Goal: Information Seeking & Learning: Learn about a topic

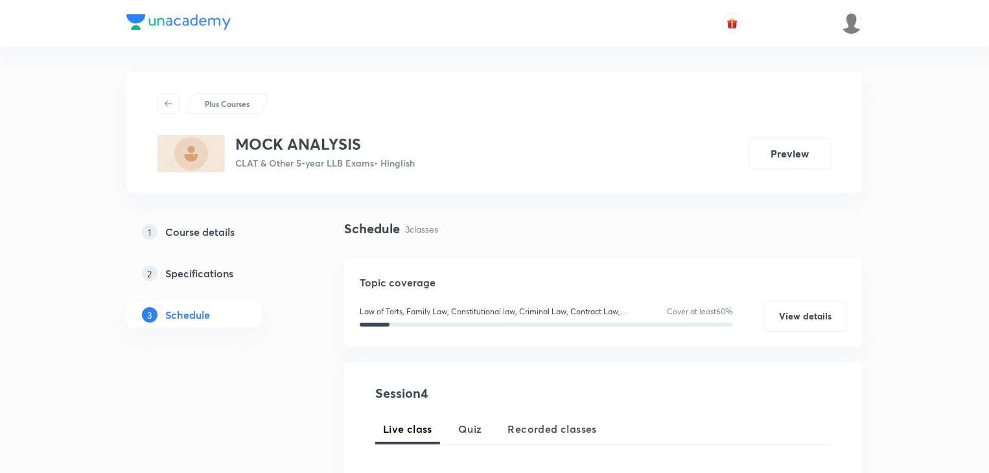
scroll to position [209, 0]
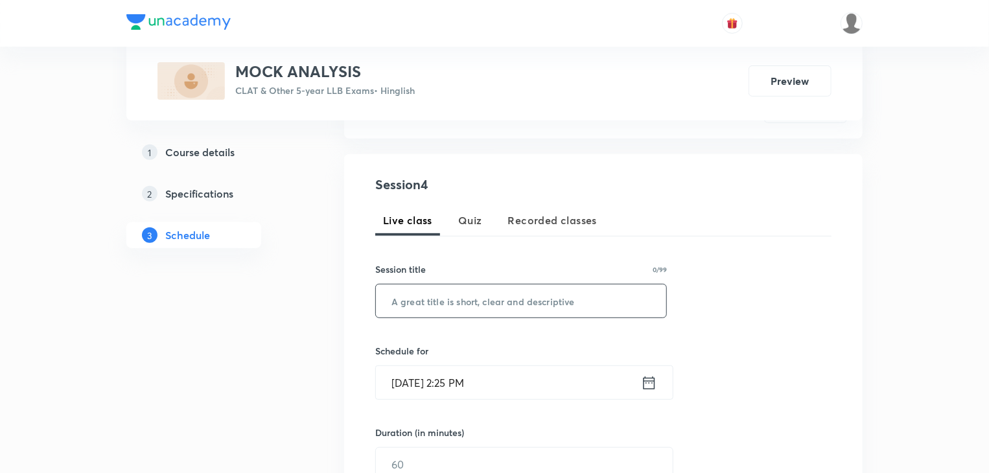
click at [467, 301] on input "text" at bounding box center [521, 300] width 290 height 33
paste input "MOCK ANALYSIS - LEGAL"
type input "MOCK ANALYSIS - LEGAL"
click at [503, 385] on input "Sep 3, 2025, 2:25 PM" at bounding box center [508, 382] width 265 height 33
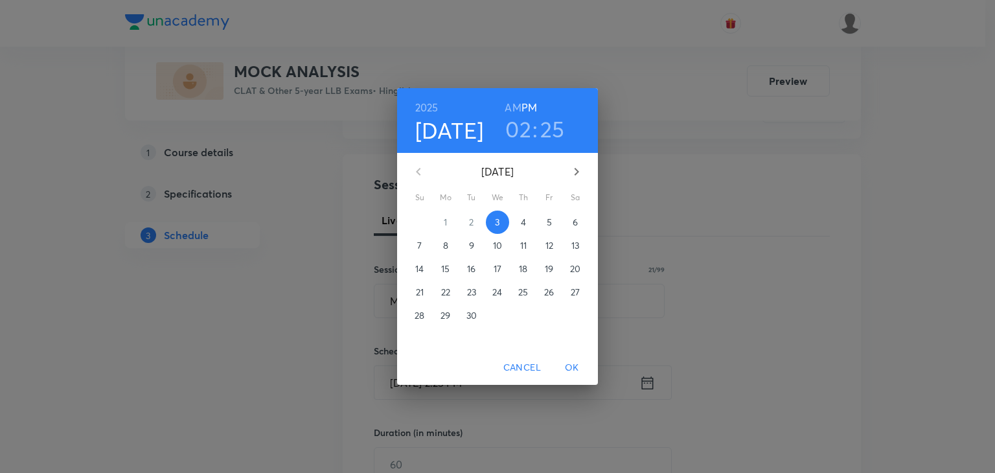
click at [452, 251] on span "8" at bounding box center [445, 245] width 23 height 13
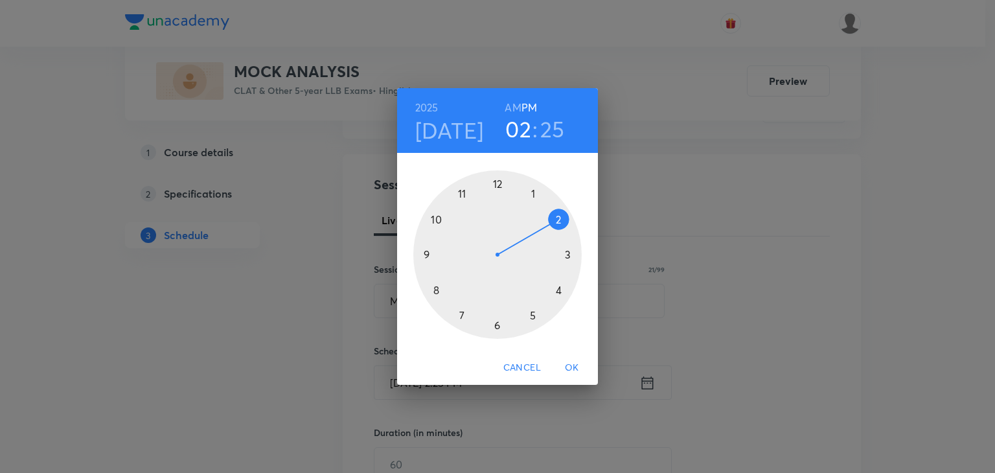
click at [464, 192] on div at bounding box center [497, 254] width 168 height 168
click at [514, 104] on h6 "AM" at bounding box center [513, 107] width 16 height 18
click at [497, 181] on div at bounding box center [497, 254] width 168 height 168
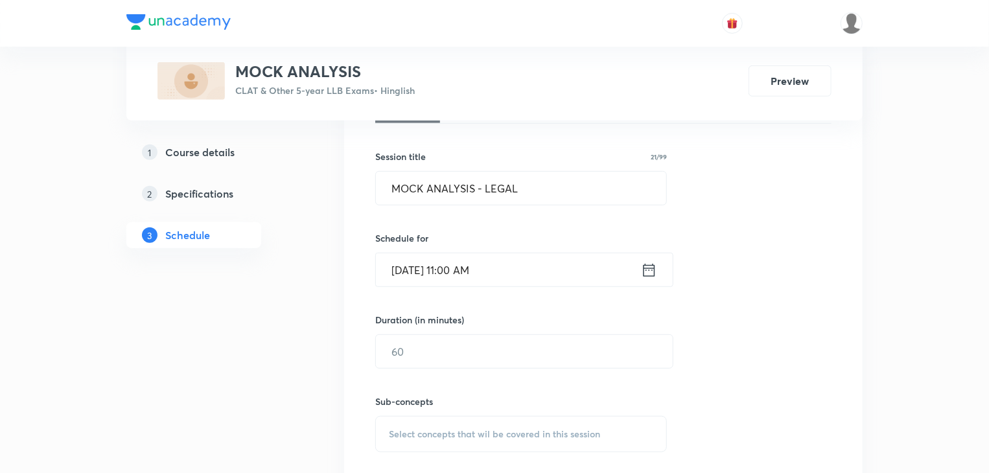
scroll to position [338, 0]
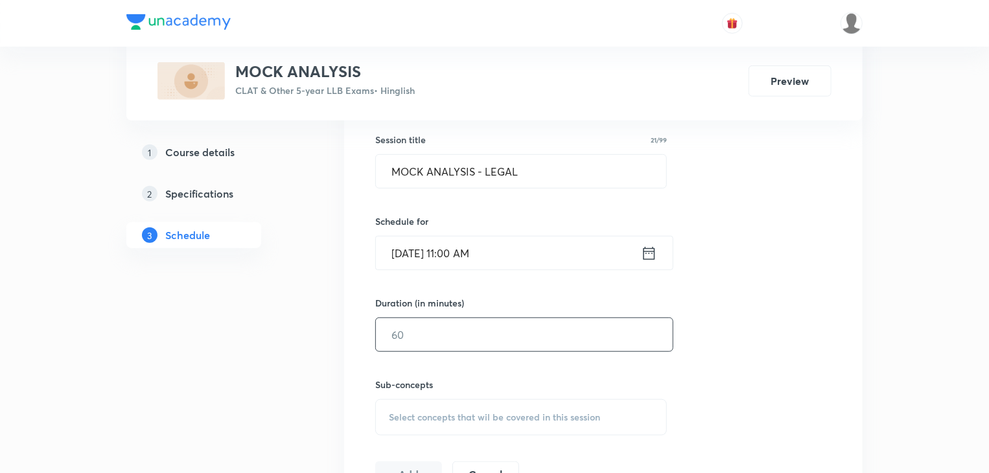
click at [432, 336] on input "text" at bounding box center [524, 334] width 297 height 33
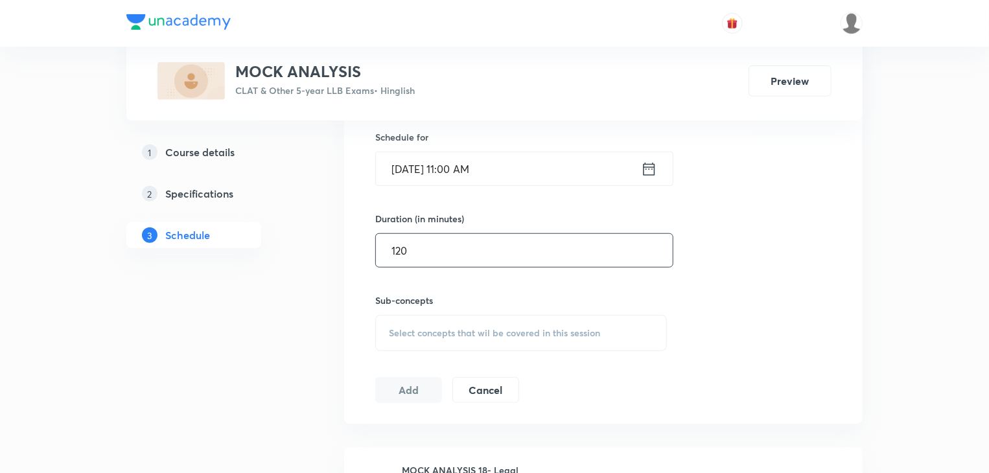
scroll to position [432, 0]
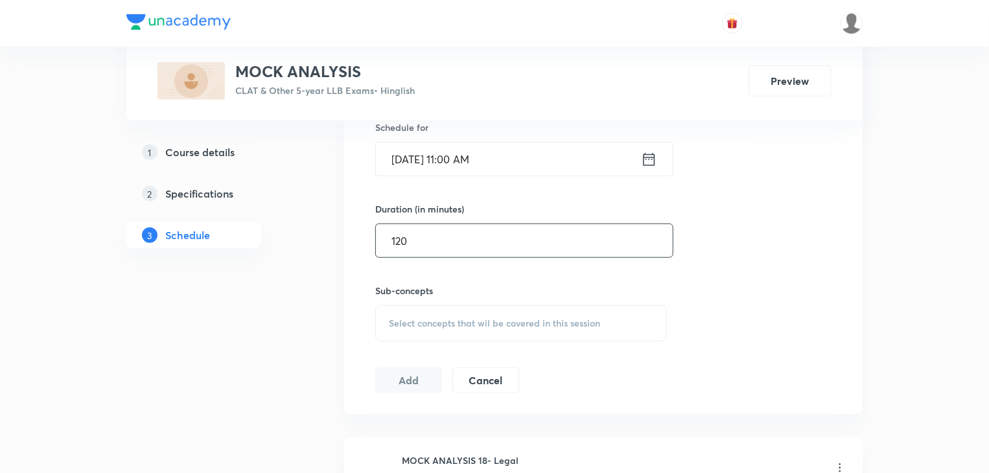
type input "120"
click at [430, 332] on div "Select concepts that wil be covered in this session" at bounding box center [521, 323] width 292 height 36
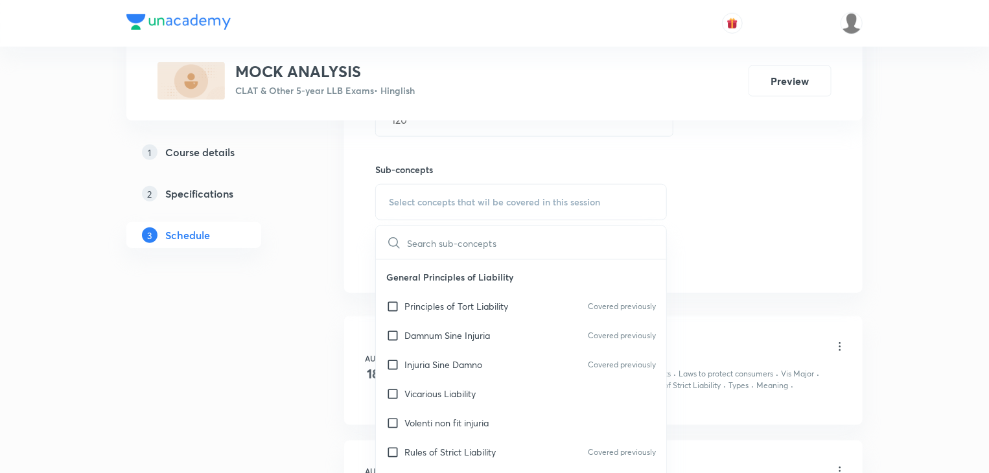
scroll to position [90, 0]
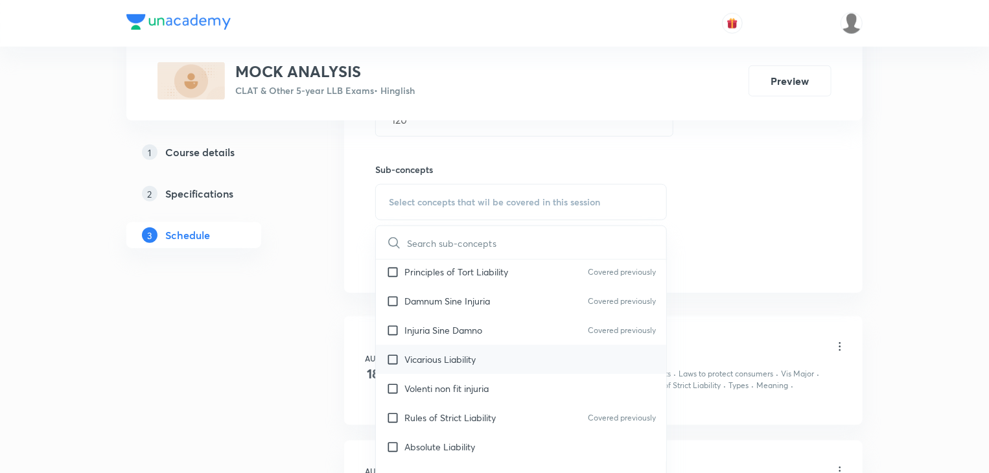
click at [399, 354] on input "checkbox" at bounding box center [395, 359] width 18 height 14
checkbox input "true"
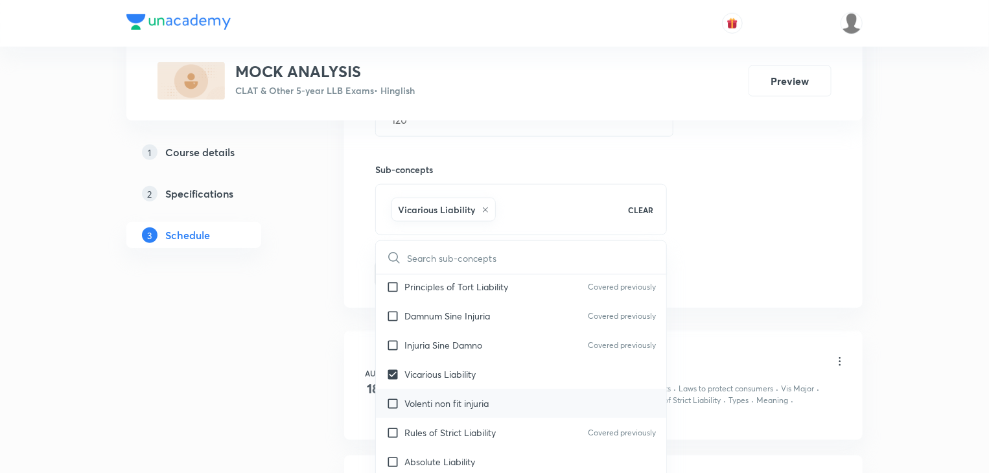
click at [393, 404] on input "checkbox" at bounding box center [395, 404] width 18 height 14
checkbox input "true"
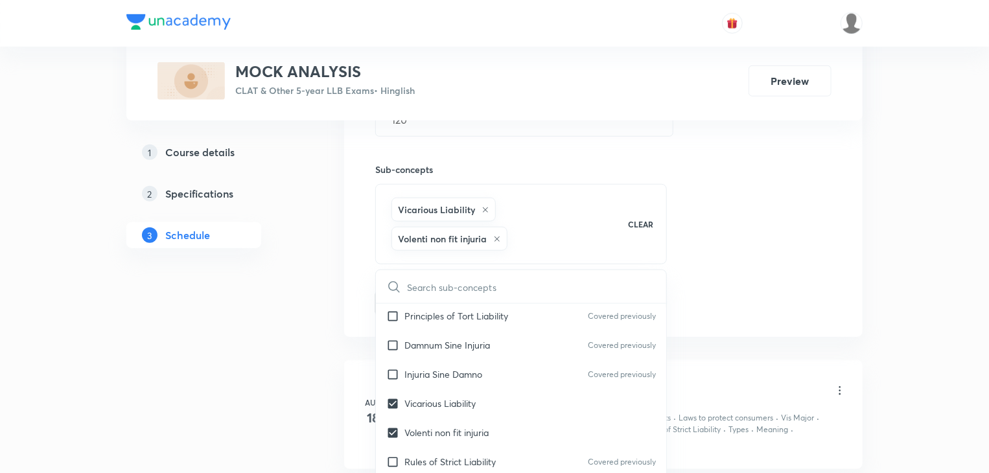
click at [299, 347] on div "1 Course details 2 Specifications 3 Schedule" at bounding box center [214, 217] width 176 height 1103
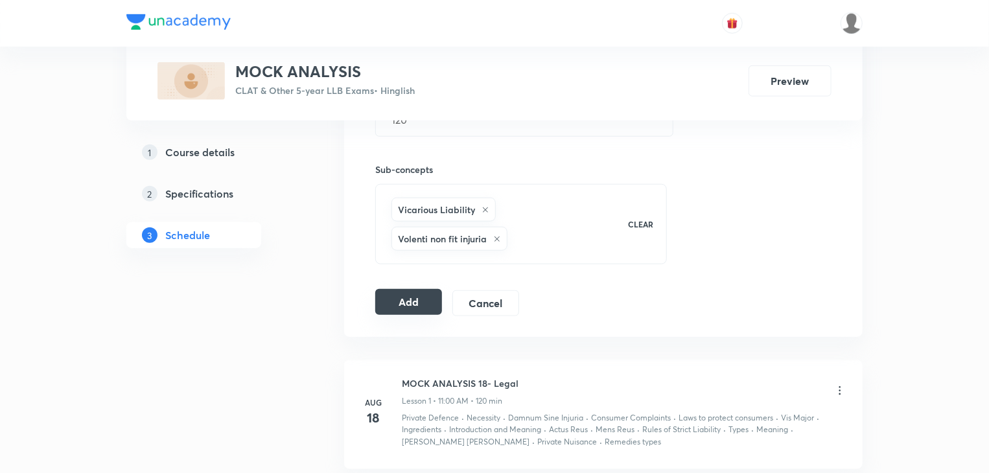
click at [396, 300] on button "Add" at bounding box center [408, 302] width 67 height 26
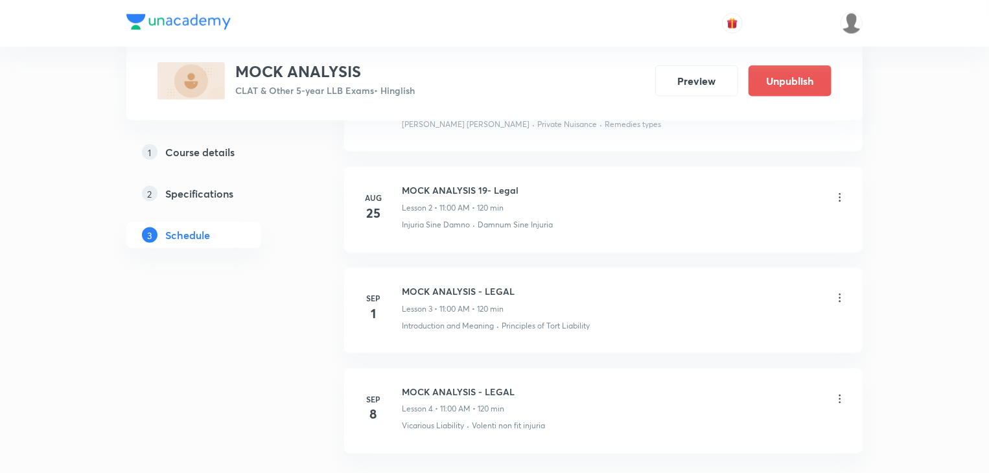
scroll to position [928, 0]
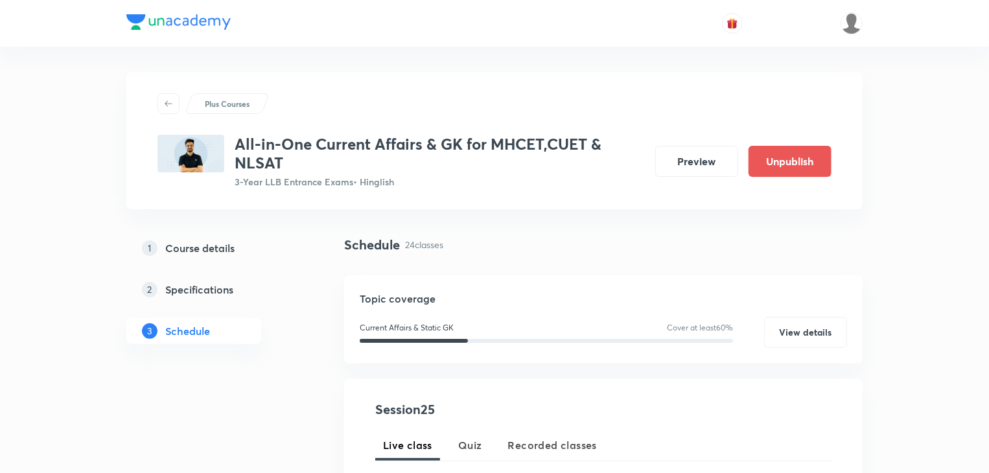
click at [707, 161] on button "Preview" at bounding box center [696, 161] width 83 height 31
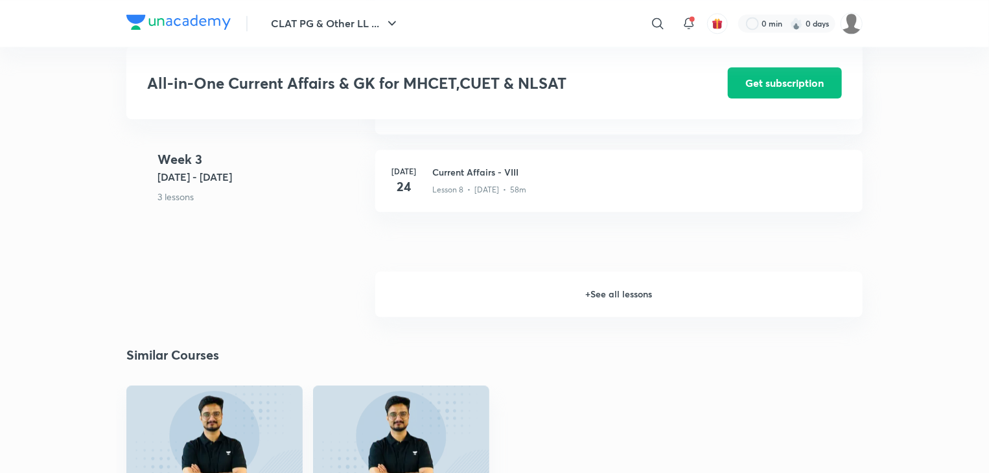
scroll to position [1357, 0]
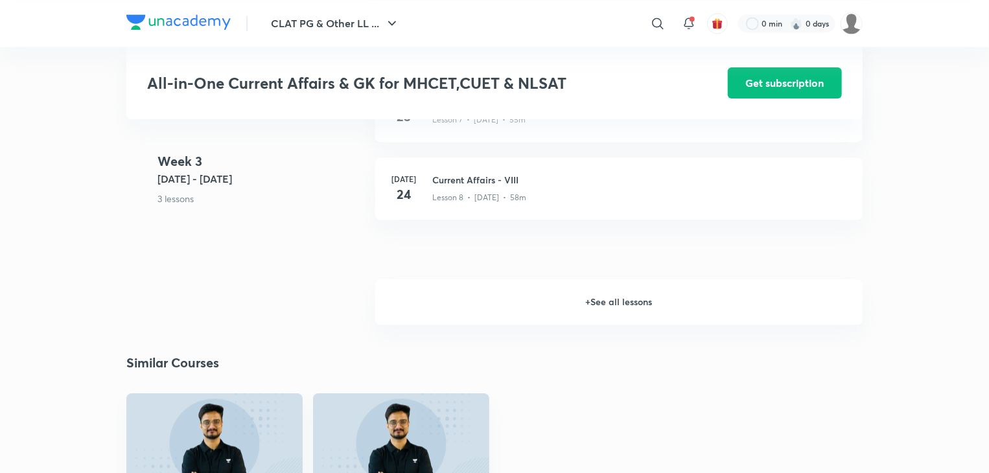
click at [584, 302] on h6 "+ See all lessons" at bounding box center [618, 301] width 487 height 45
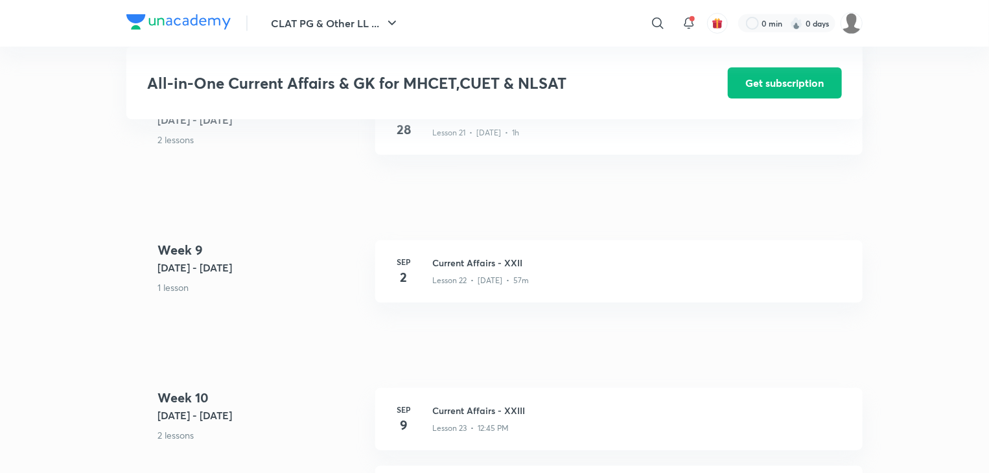
scroll to position [2785, 0]
click at [499, 264] on h3 "Current Affairs - XXII" at bounding box center [639, 260] width 415 height 14
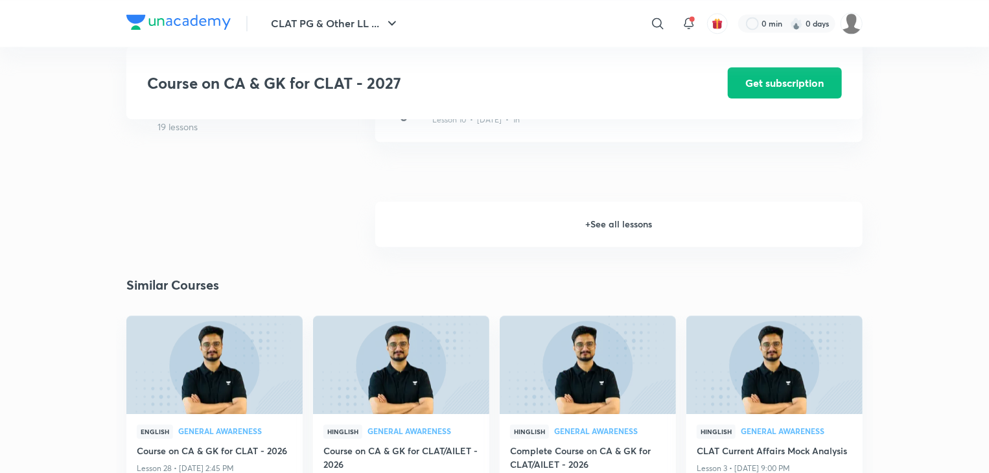
scroll to position [1430, 0]
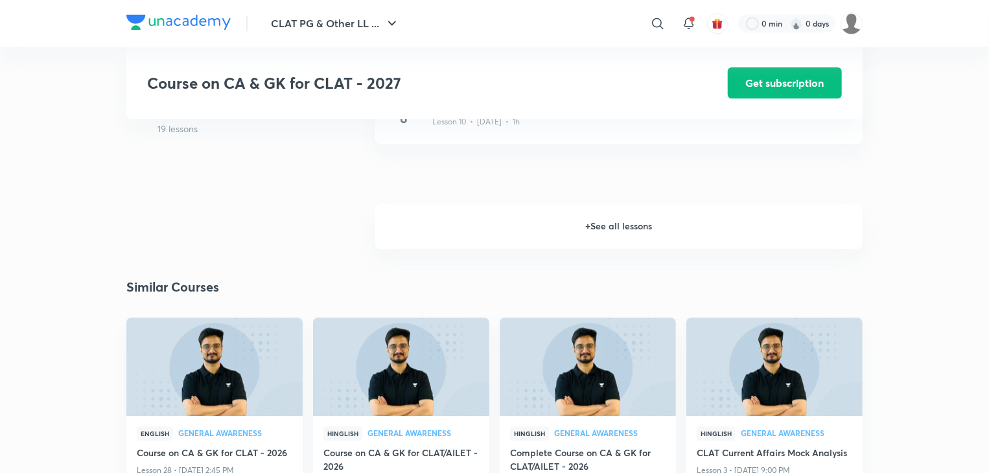
click at [583, 233] on h6 "+ See all lessons" at bounding box center [618, 225] width 487 height 45
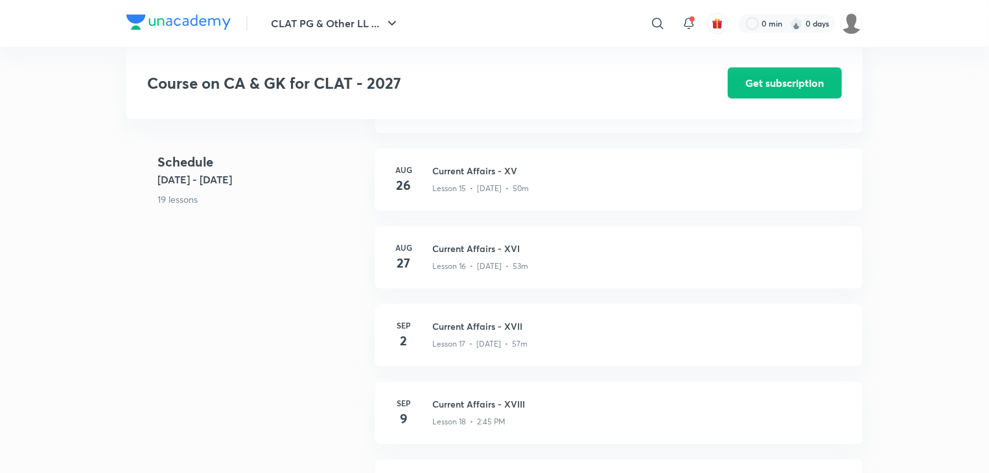
scroll to position [1752, 0]
click at [502, 335] on div "Lesson 17 • [DATE] • 57m" at bounding box center [639, 341] width 415 height 17
